Goal: Task Accomplishment & Management: Use online tool/utility

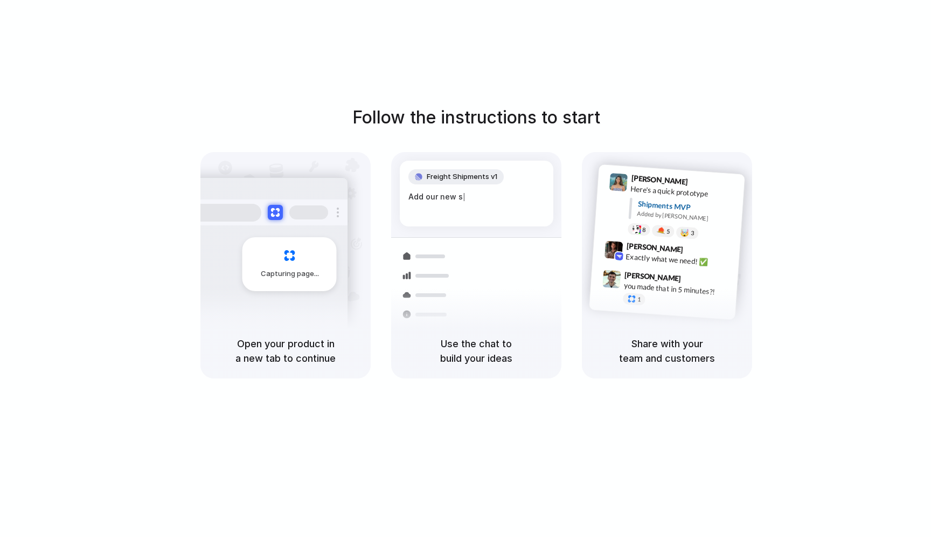
click at [435, 231] on div "Freight Shipments v1 Add our new s | Shipments Container from Shanghai 40ft • E…" at bounding box center [476, 275] width 183 height 228
click at [307, 344] on h5 "Open your product in a new tab to continue" at bounding box center [285, 350] width 144 height 29
click at [851, 47] on div "Follow the instructions to start Capturing page Open your product in a new tab …" at bounding box center [476, 279] width 952 height 558
